Goal: Transaction & Acquisition: Purchase product/service

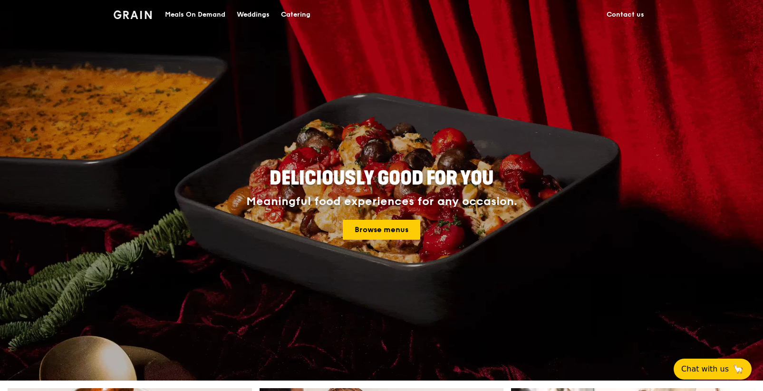
click at [299, 18] on div "Catering" at bounding box center [295, 14] width 29 height 29
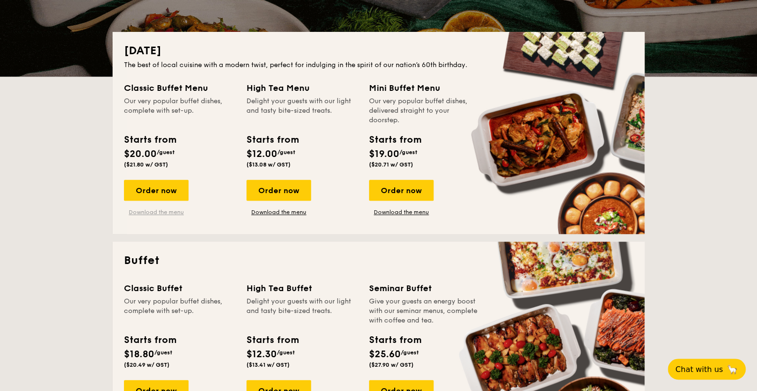
scroll to position [332, 0]
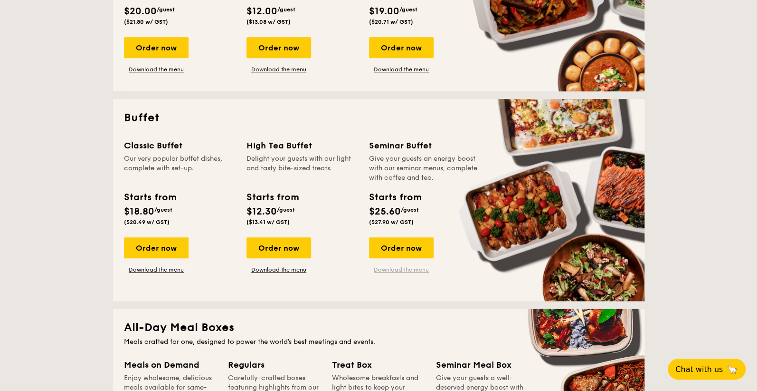
click at [391, 268] on link "Download the menu" at bounding box center [401, 270] width 65 height 8
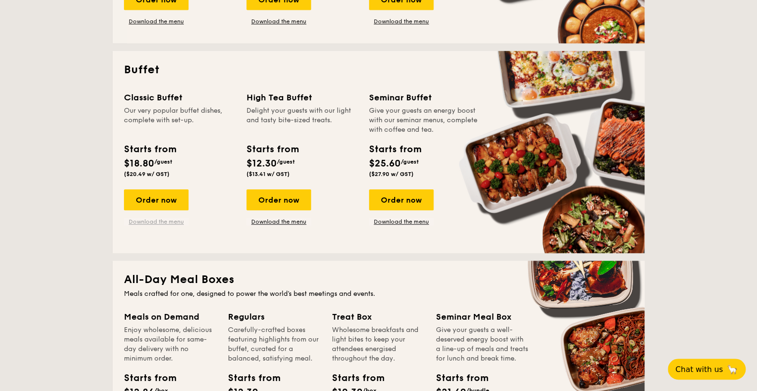
click at [156, 221] on link "Download the menu" at bounding box center [156, 222] width 65 height 8
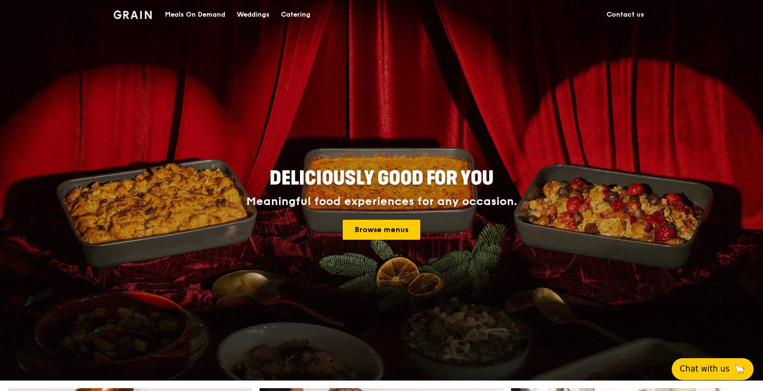
click at [718, 362] on button "Chat with us 🦙" at bounding box center [712, 369] width 82 height 22
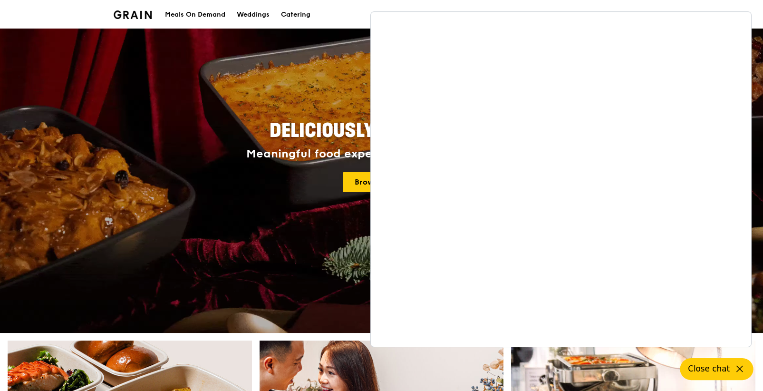
scroll to position [95, 0]
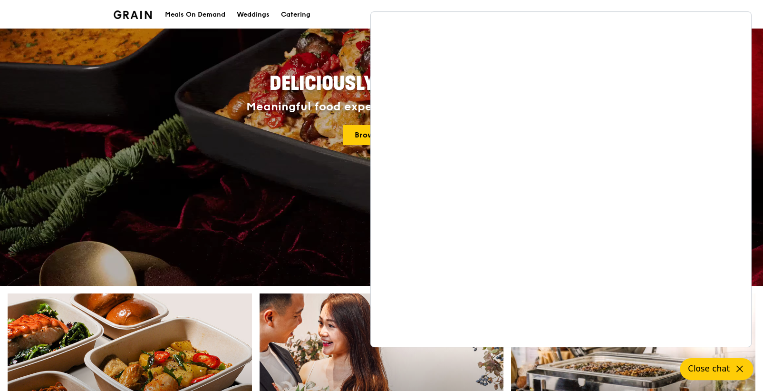
drag, startPoint x: 342, startPoint y: 62, endPoint x: 335, endPoint y: 77, distance: 17.0
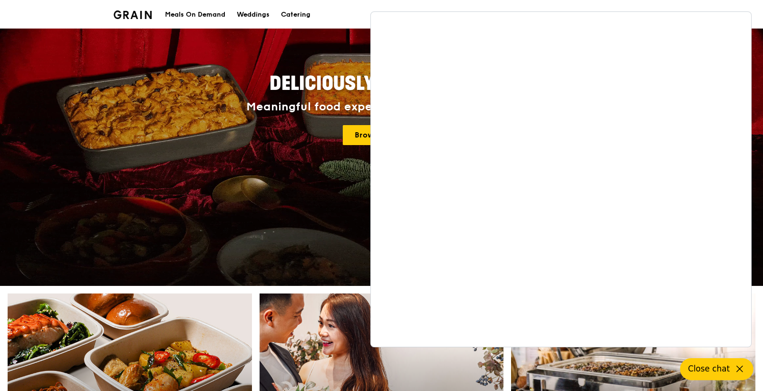
click at [339, 67] on div "Deliciously good for you Meaningful food experiences for any occasion. Browse m…" at bounding box center [381, 110] width 532 height 352
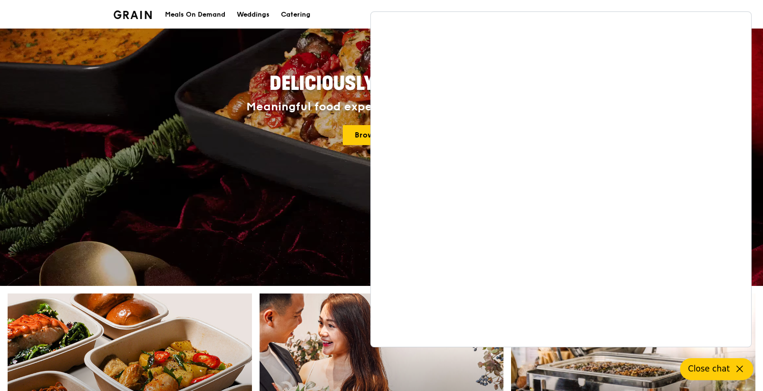
click at [314, 165] on div "Deliciously good for you Meaningful food experiences for any occasion. Browse m…" at bounding box center [381, 110] width 532 height 352
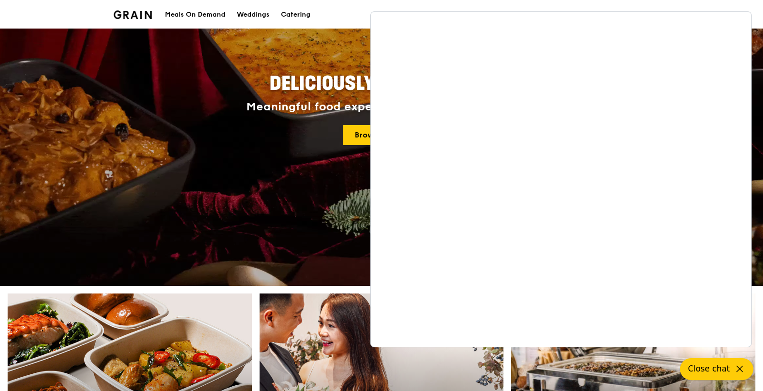
click at [734, 369] on icon at bounding box center [739, 368] width 11 height 11
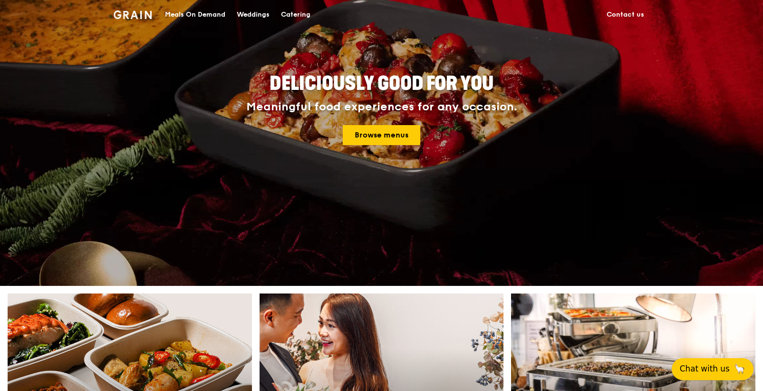
scroll to position [0, 0]
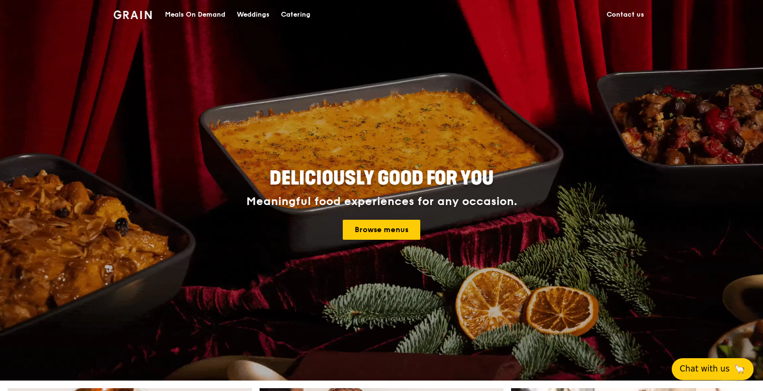
click at [626, 20] on link "Contact us" at bounding box center [625, 14] width 49 height 29
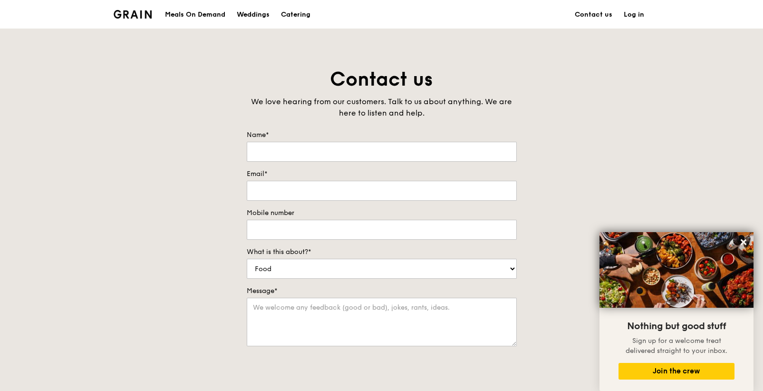
click at [168, 15] on div "Meals On Demand" at bounding box center [195, 14] width 60 height 29
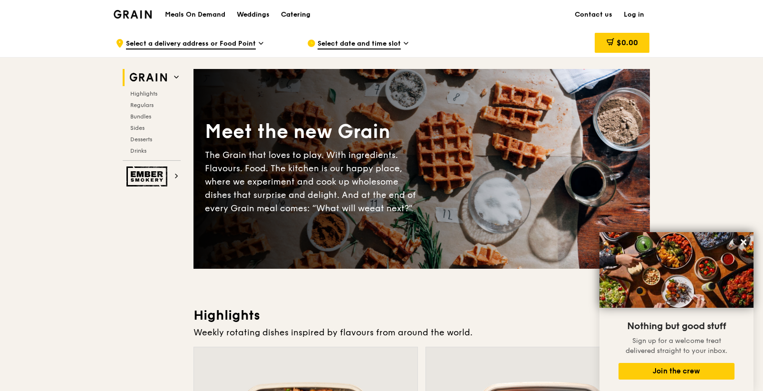
click at [293, 17] on div "Catering" at bounding box center [295, 14] width 29 height 29
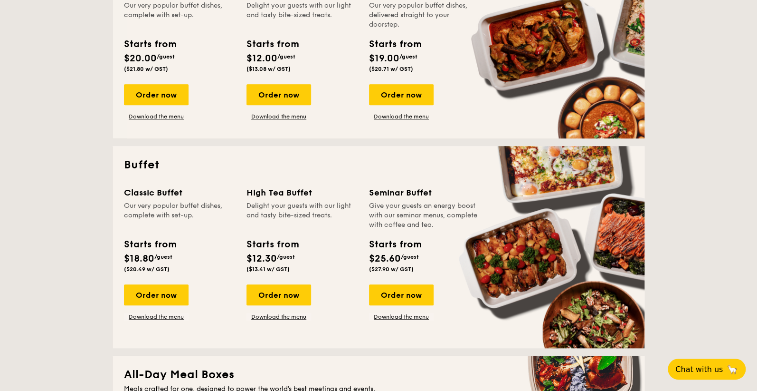
scroll to position [380, 0]
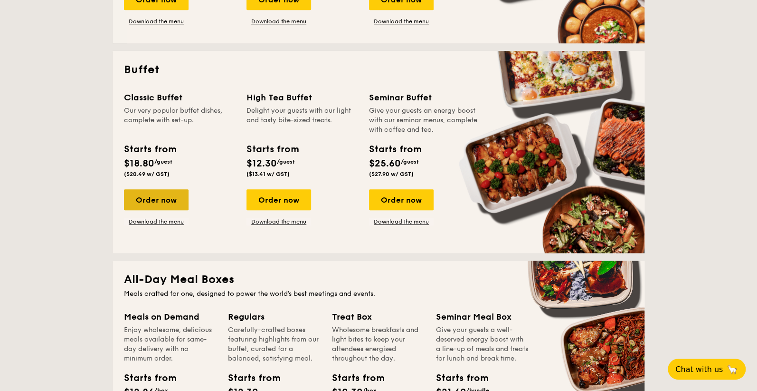
click at [164, 199] on div "Order now" at bounding box center [156, 199] width 65 height 21
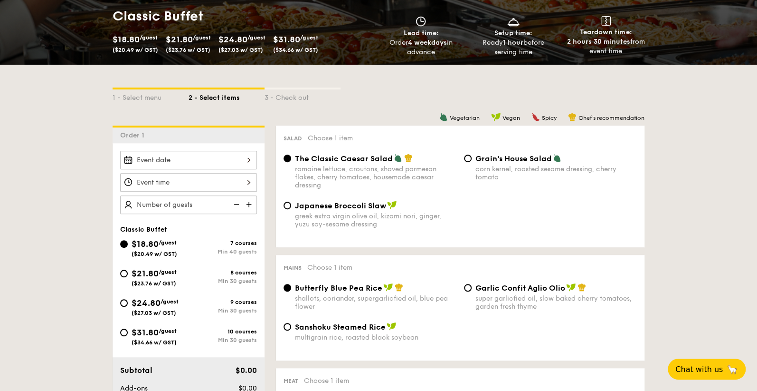
scroll to position [190, 0]
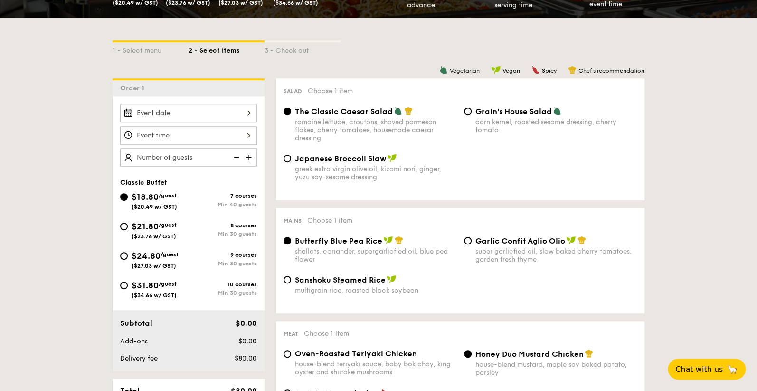
click at [166, 226] on span "/guest" at bounding box center [168, 224] width 18 height 7
click at [128, 226] on input "$21.80 /guest ($23.76 w/ GST) 8 courses Min 30 guests" at bounding box center [124, 226] width 8 height 8
radio input "true"
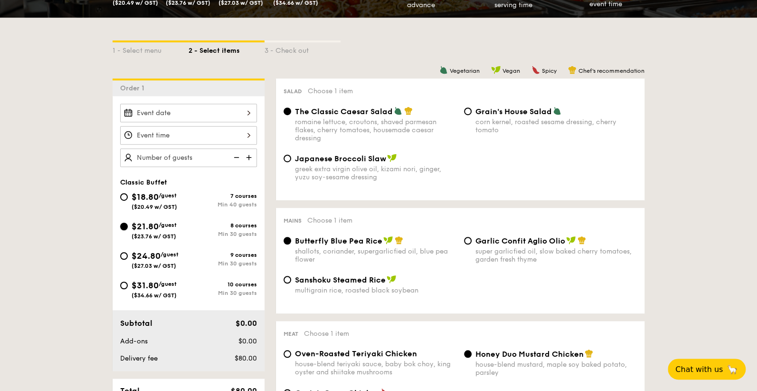
radio input "true"
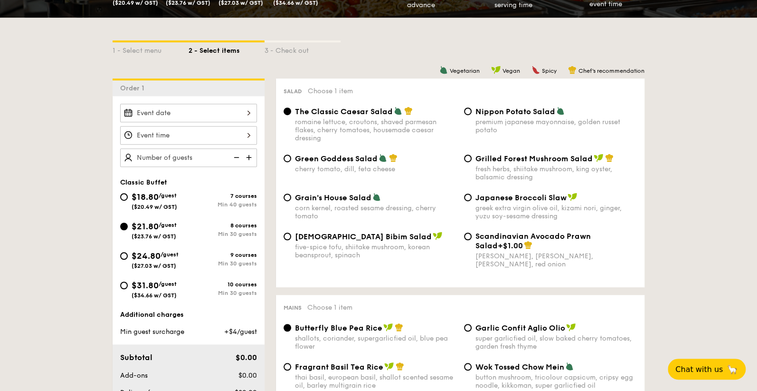
click at [205, 107] on div at bounding box center [188, 113] width 137 height 19
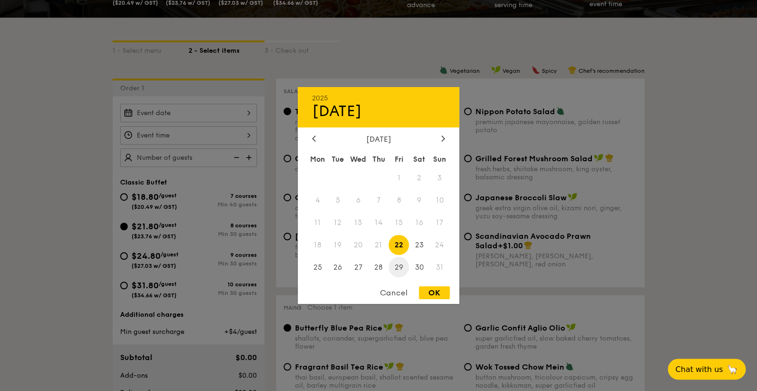
click at [399, 267] on span "29" at bounding box center [399, 267] width 20 height 20
click at [436, 288] on div "OK" at bounding box center [434, 292] width 31 height 13
type input "[DATE]"
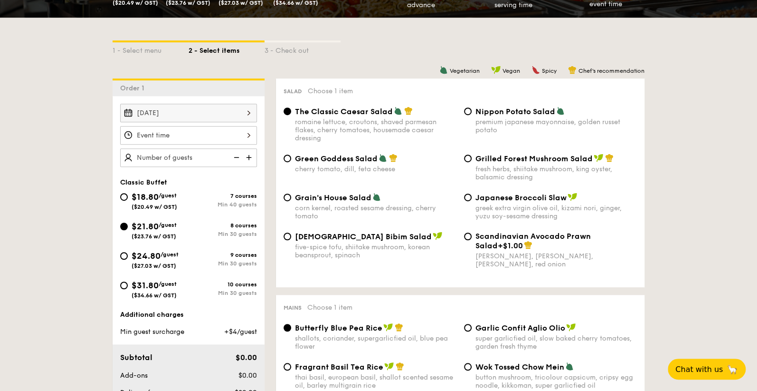
click at [209, 131] on div at bounding box center [188, 135] width 137 height 19
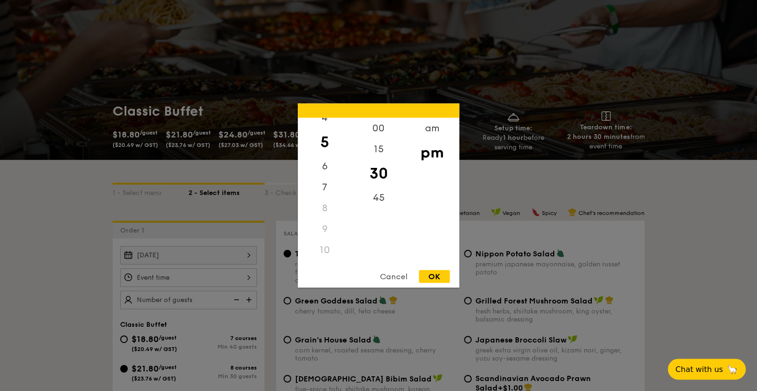
scroll to position [110, 0]
click at [322, 249] on div "11" at bounding box center [325, 254] width 54 height 21
click at [435, 127] on div "am" at bounding box center [432, 132] width 54 height 28
click at [329, 253] on div "11" at bounding box center [325, 252] width 54 height 28
click at [433, 275] on div "OK" at bounding box center [434, 276] width 31 height 13
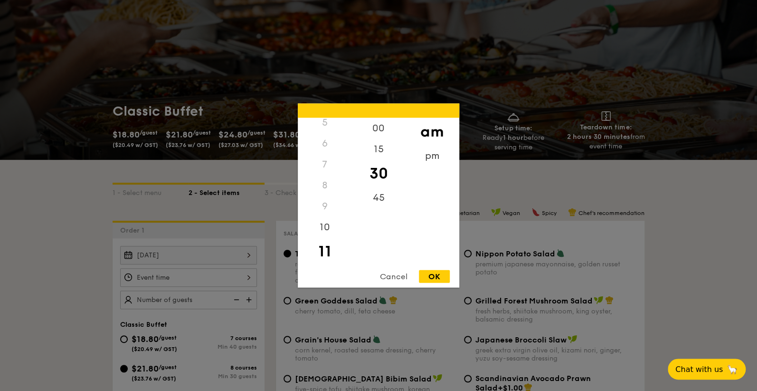
type input "11:30AM"
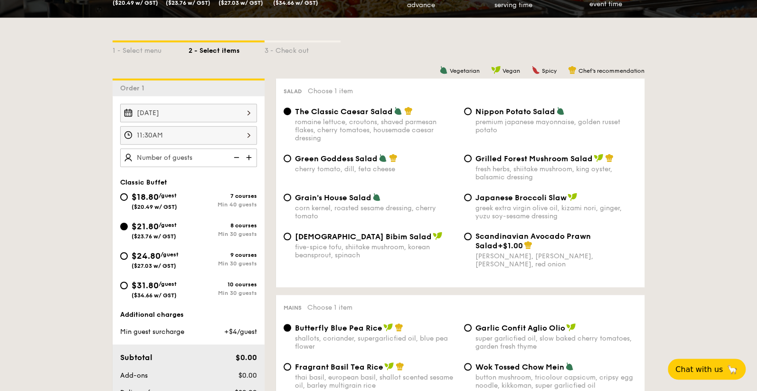
scroll to position [238, 0]
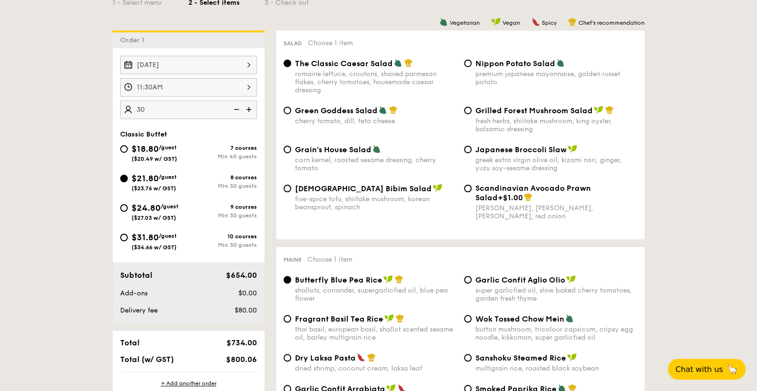
click at [238, 109] on img at bounding box center [236, 109] width 14 height 18
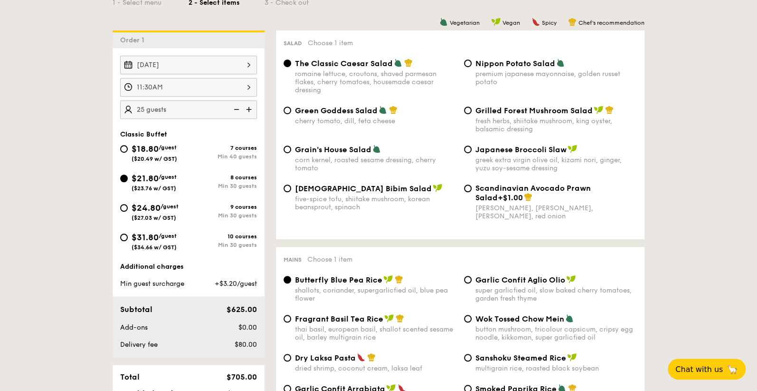
click at [238, 109] on img at bounding box center [236, 109] width 14 height 18
click at [245, 108] on img at bounding box center [250, 109] width 14 height 18
click at [239, 110] on img at bounding box center [236, 109] width 14 height 18
click at [248, 108] on img at bounding box center [250, 109] width 14 height 18
click at [239, 108] on img at bounding box center [236, 109] width 14 height 18
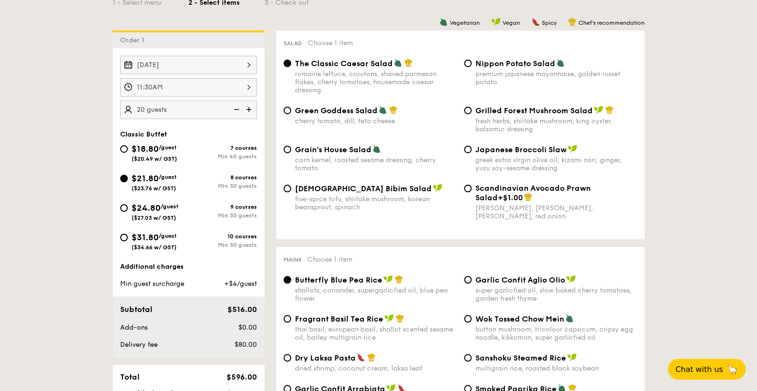
click at [239, 108] on img at bounding box center [236, 109] width 14 height 18
click at [248, 108] on img at bounding box center [250, 109] width 14 height 18
click at [247, 108] on img at bounding box center [250, 109] width 14 height 18
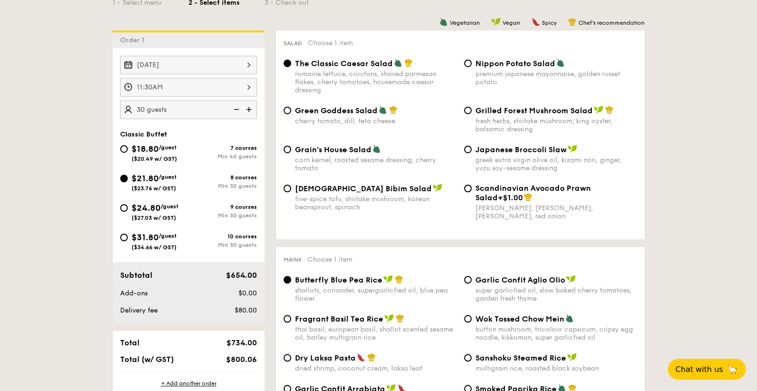
click at [238, 108] on img at bounding box center [236, 109] width 14 height 18
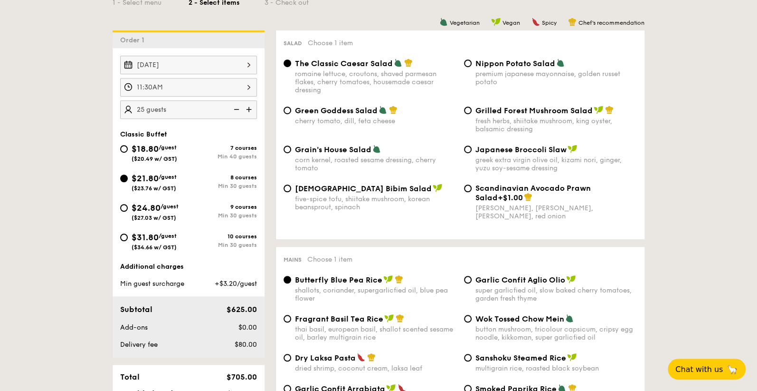
click at [249, 109] on img at bounding box center [250, 109] width 14 height 18
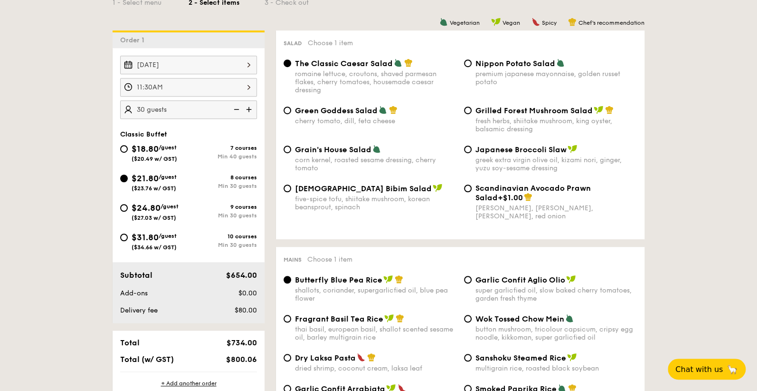
click at [243, 110] on img at bounding box center [250, 109] width 14 height 18
click at [238, 110] on img at bounding box center [236, 109] width 14 height 18
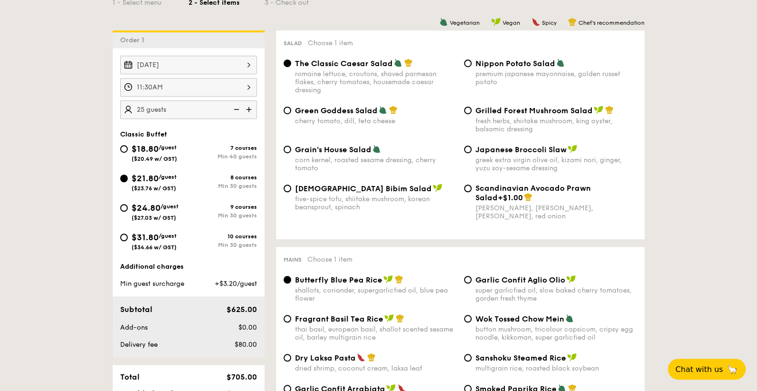
scroll to position [285, 0]
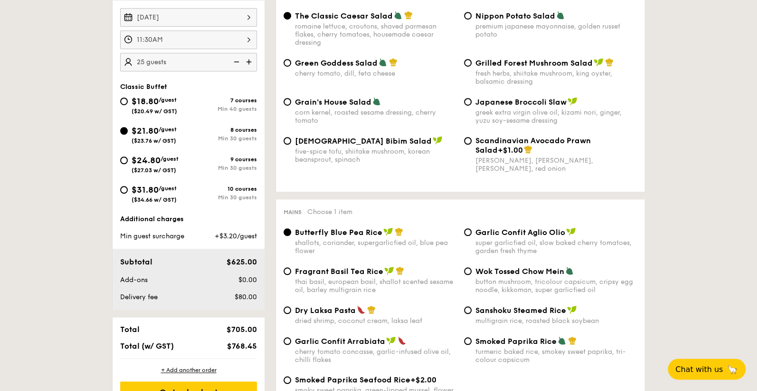
click at [249, 63] on img at bounding box center [250, 62] width 14 height 18
type input "30 guests"
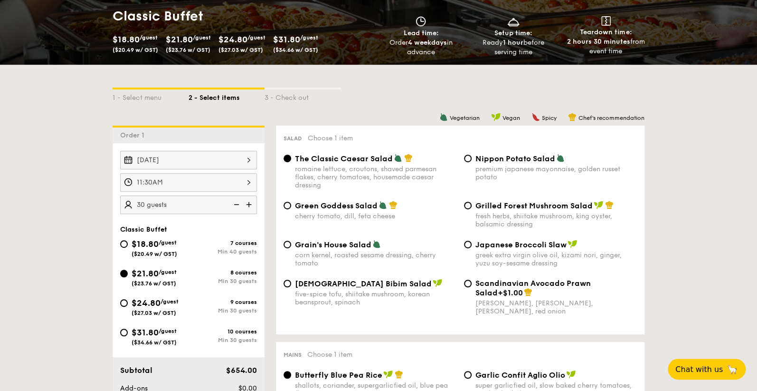
scroll to position [380, 0]
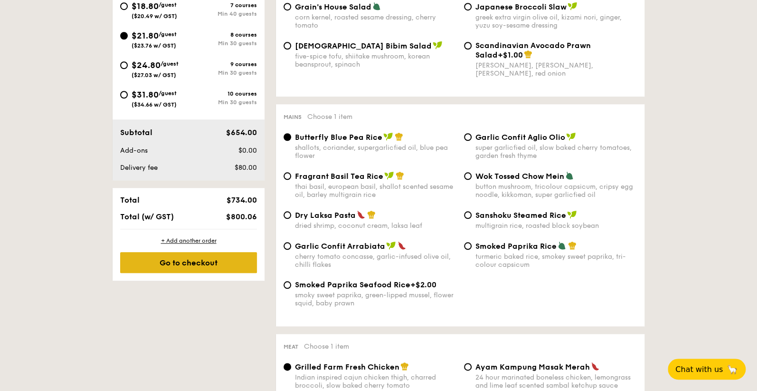
click at [202, 266] on div "Go to checkout" at bounding box center [188, 262] width 137 height 21
